Goal: Transaction & Acquisition: Purchase product/service

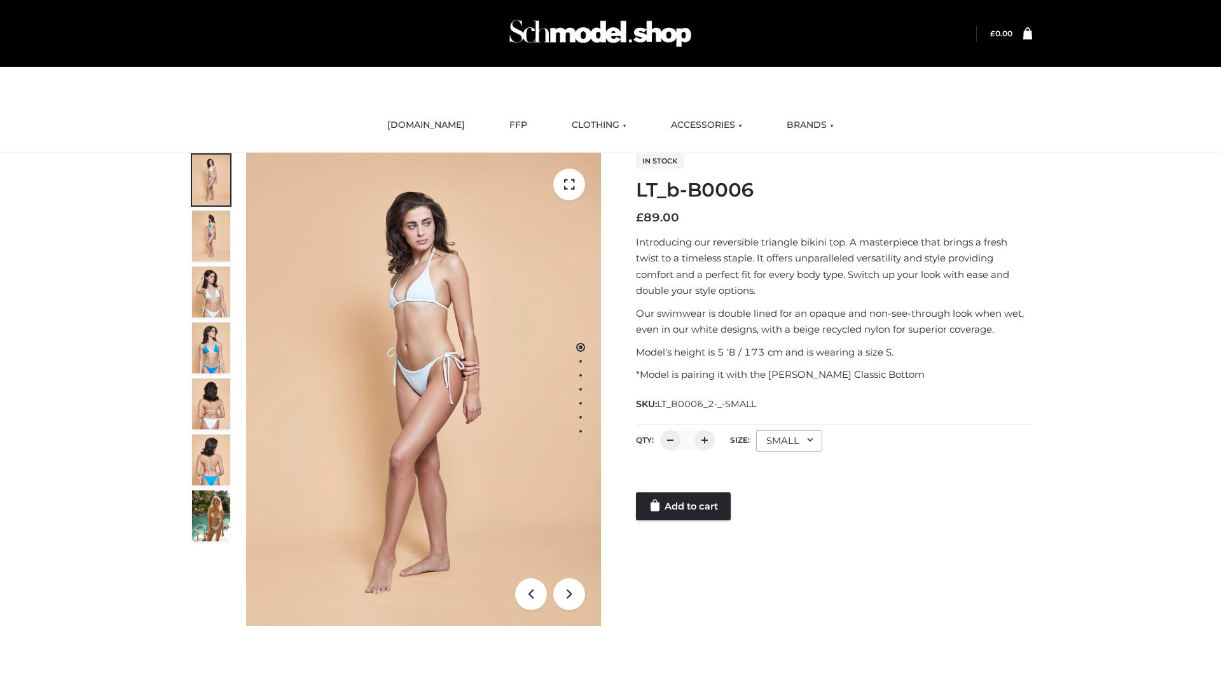
click at [684, 506] on link "Add to cart" at bounding box center [683, 506] width 95 height 28
